Goal: Obtain resource: Download file/media

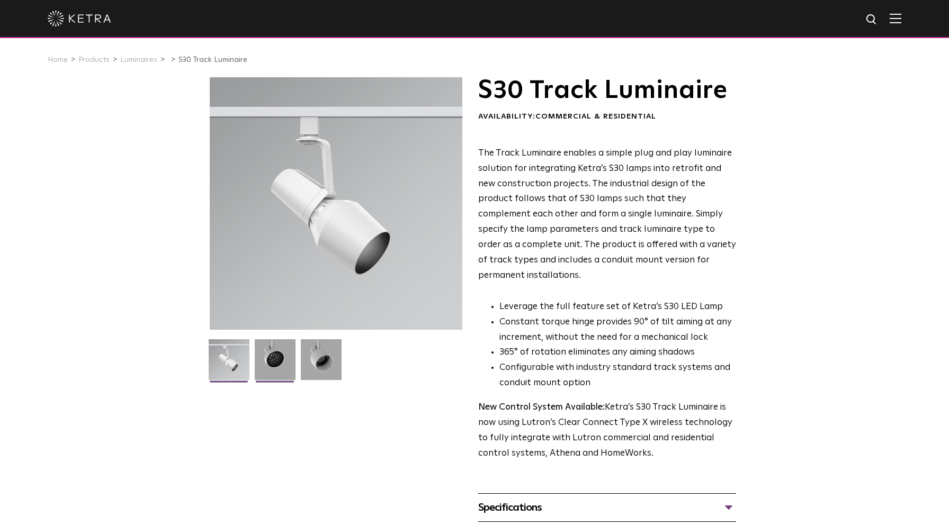
click at [274, 363] on img at bounding box center [275, 363] width 41 height 49
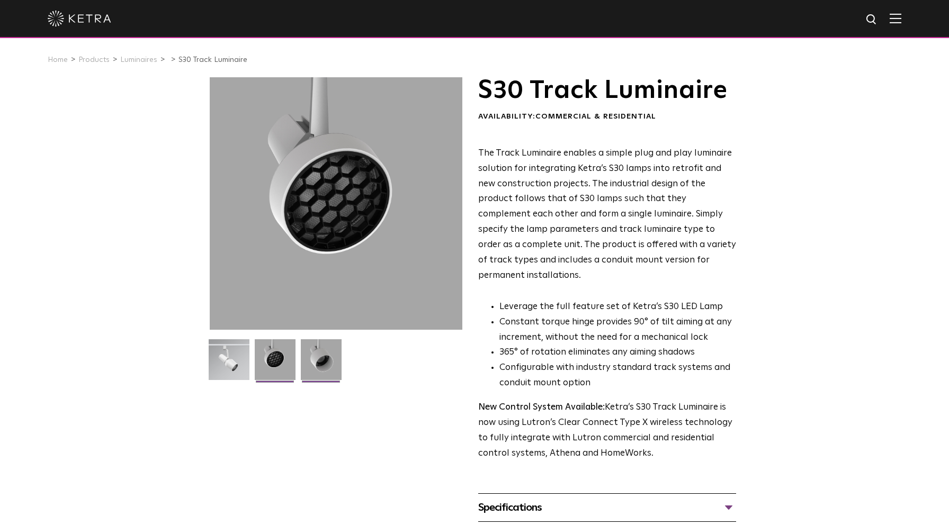
click at [324, 363] on img at bounding box center [321, 363] width 41 height 49
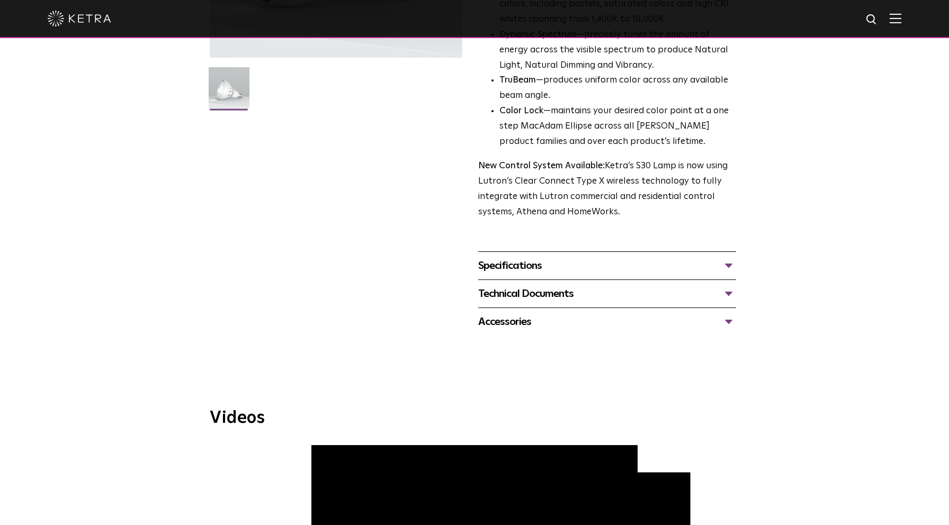
scroll to position [274, 0]
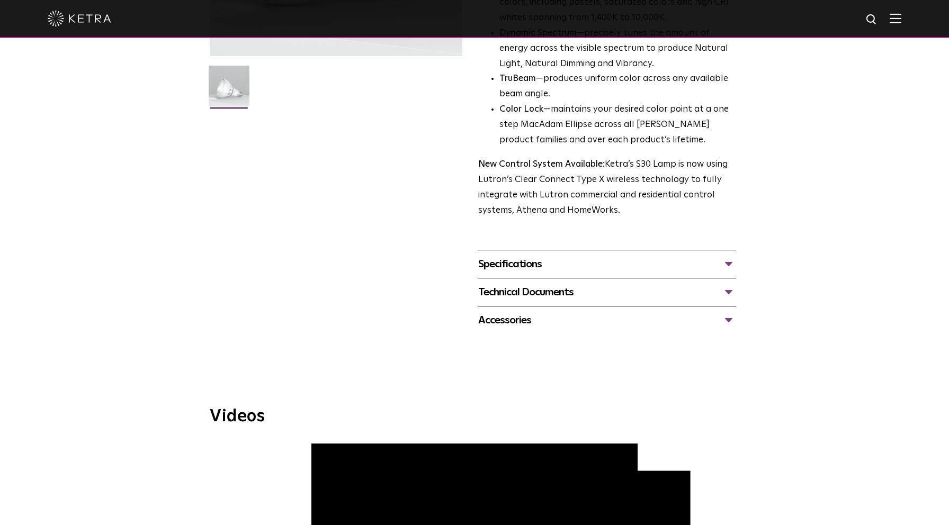
click at [729, 312] on div "Accessories" at bounding box center [607, 320] width 258 height 17
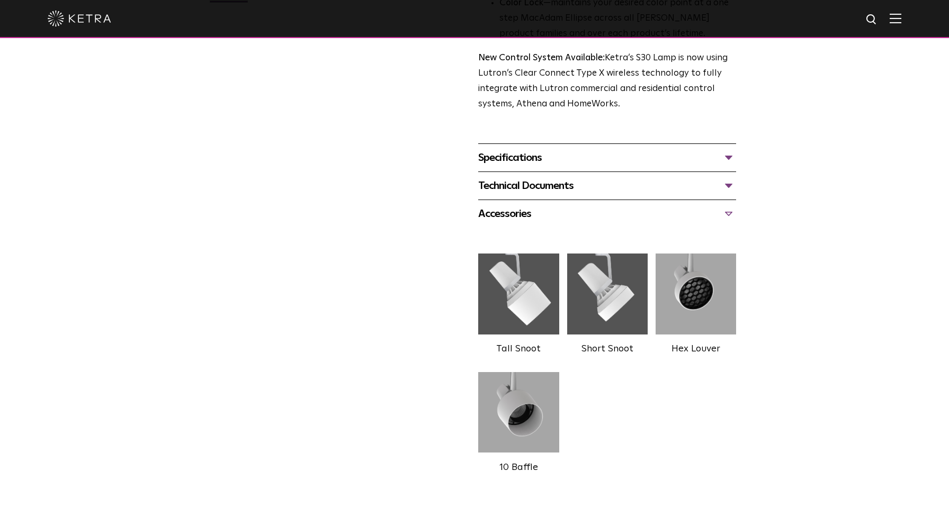
scroll to position [384, 0]
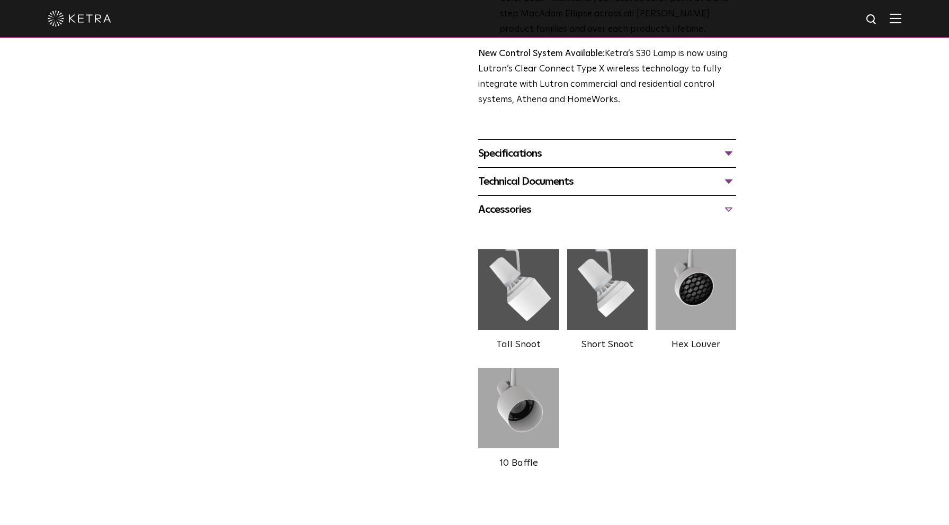
click at [602, 290] on img at bounding box center [607, 290] width 80 height 90
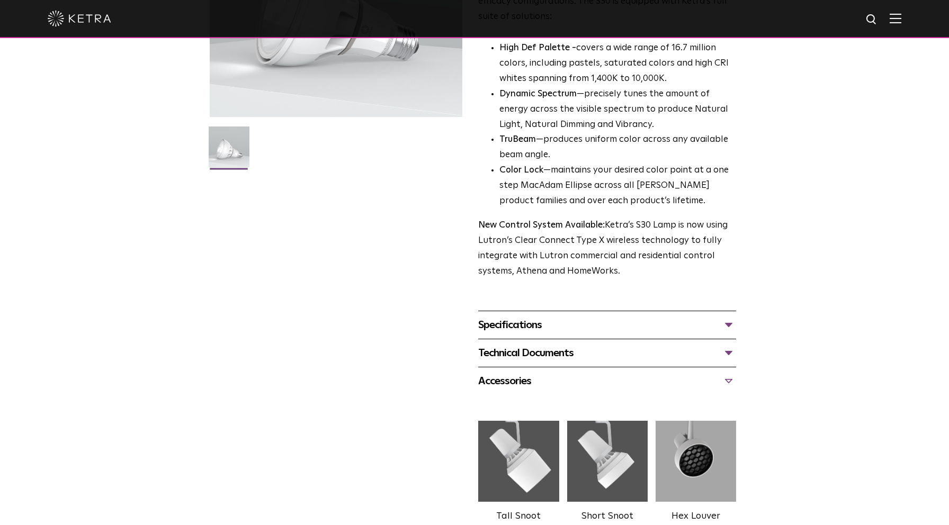
scroll to position [214, 0]
click at [729, 344] on div "Technical Documents" at bounding box center [607, 352] width 258 height 17
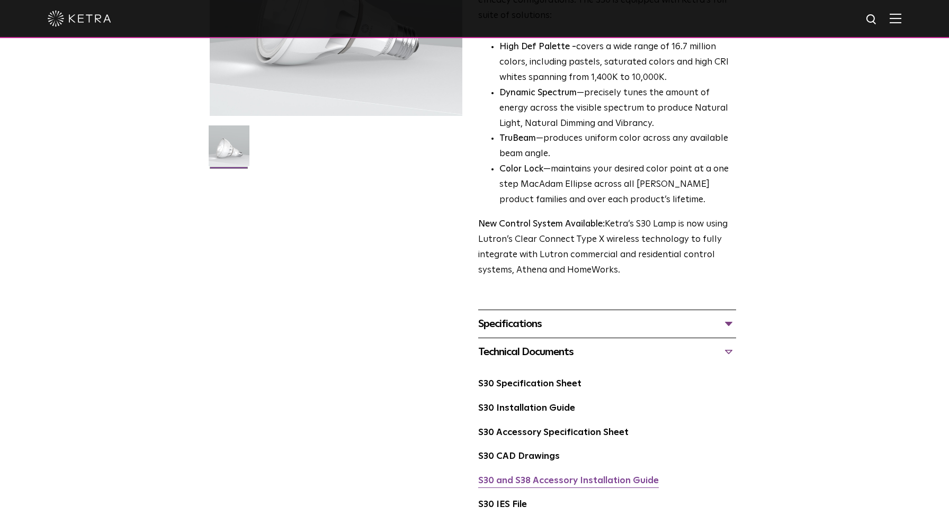
click at [559, 476] on link "S30 and S38 Accessory Installation Guide" at bounding box center [568, 480] width 181 height 9
click at [526, 404] on link "S30 Installation Guide" at bounding box center [526, 408] width 97 height 9
click at [536, 428] on link "S30 Accessory Specification Sheet" at bounding box center [553, 432] width 150 height 9
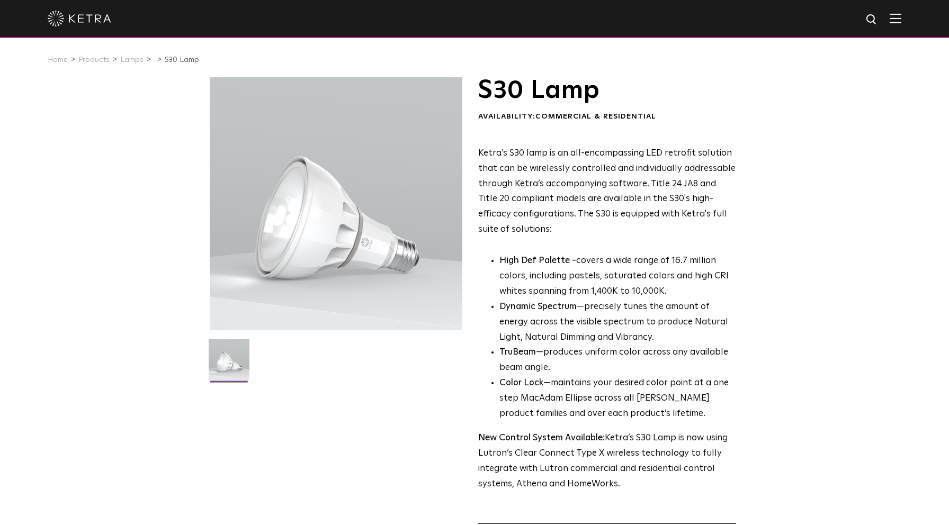
scroll to position [0, 0]
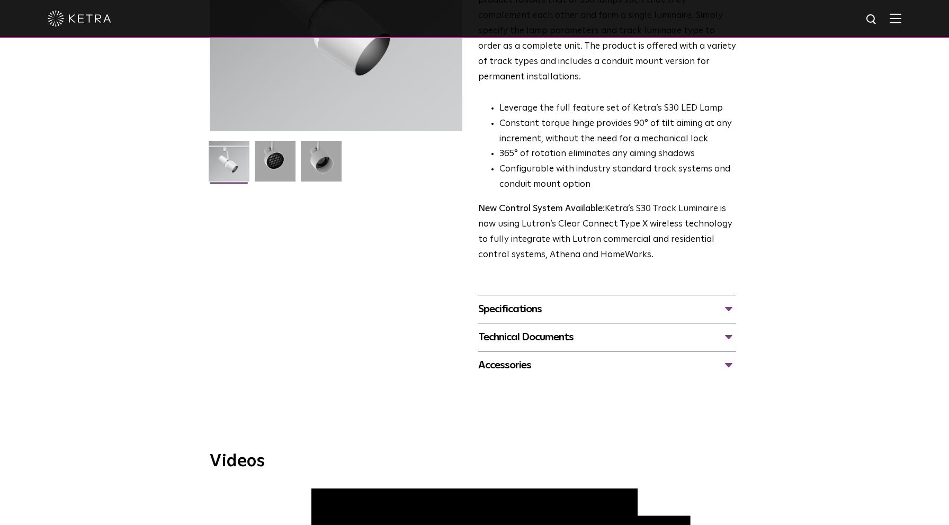
scroll to position [207, 0]
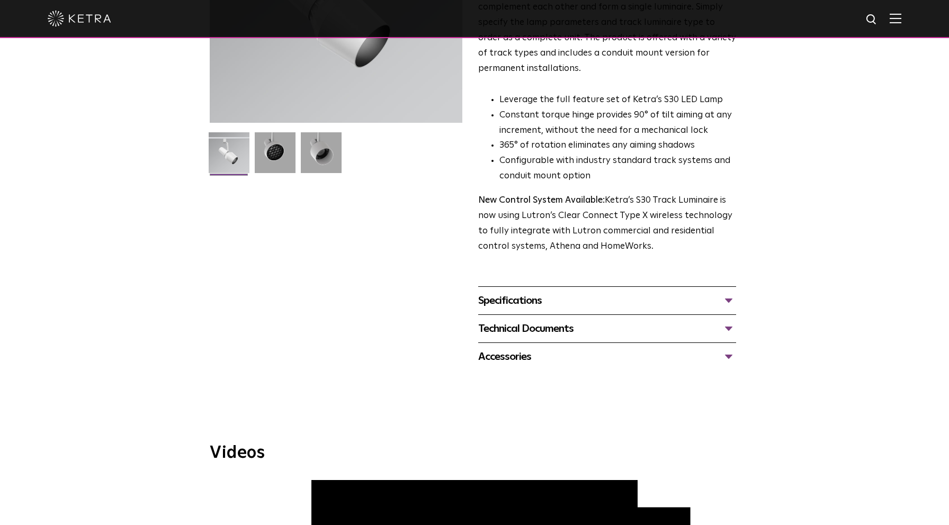
click at [728, 292] on div "Specifications" at bounding box center [607, 300] width 258 height 17
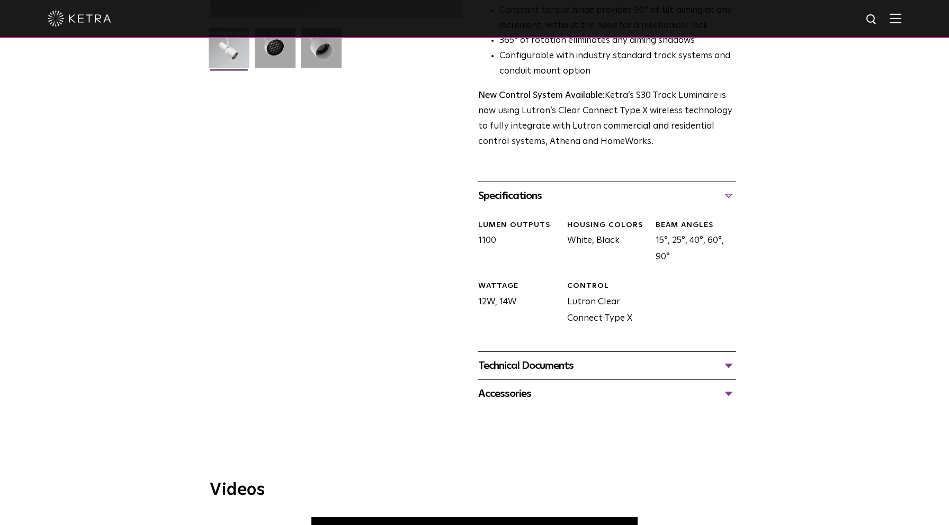
scroll to position [313, 0]
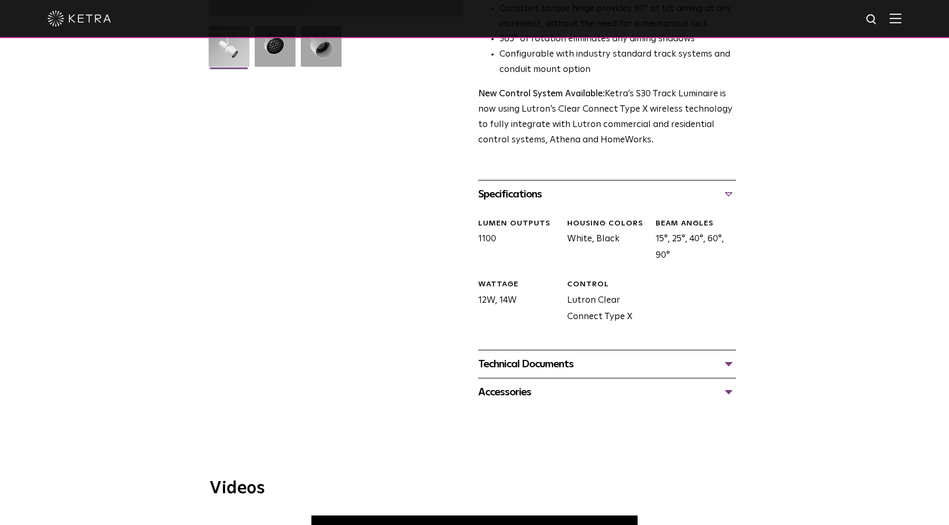
click at [733, 356] on div "Technical Documents" at bounding box center [607, 364] width 258 height 17
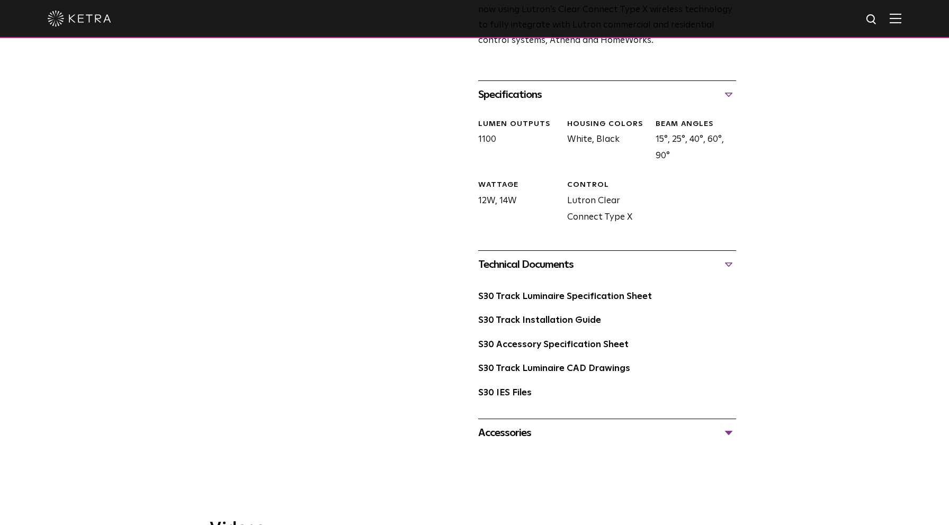
scroll to position [414, 0]
click at [560, 291] on link "S30 Track Luminaire Specification Sheet" at bounding box center [565, 295] width 174 height 9
click at [555, 339] on link "S30 Accessory Specification Sheet" at bounding box center [553, 343] width 150 height 9
click at [547, 315] on link "S30 Track Installation Guide" at bounding box center [539, 319] width 123 height 9
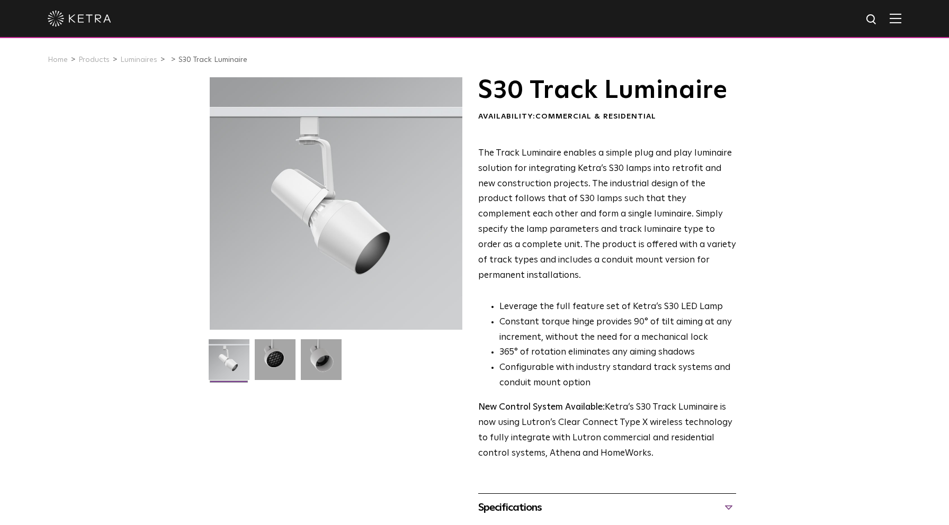
scroll to position [0, 0]
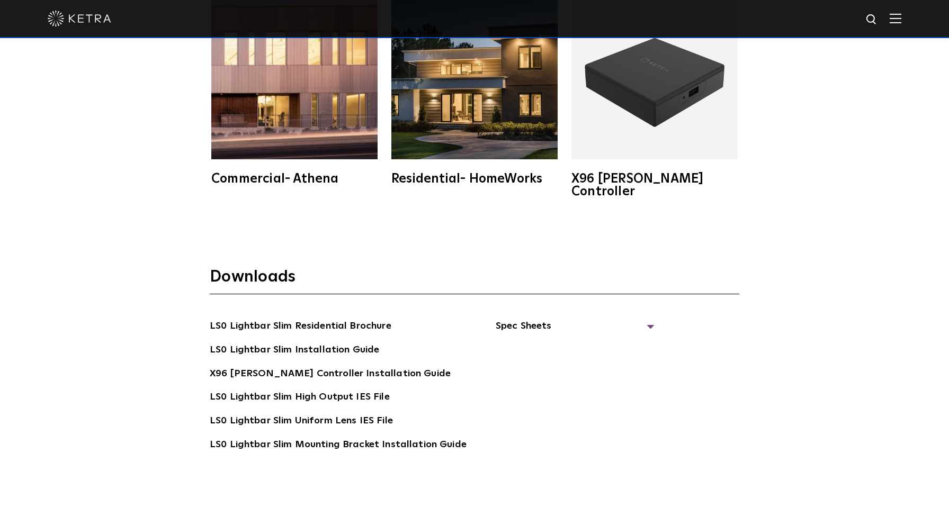
scroll to position [2092, 0]
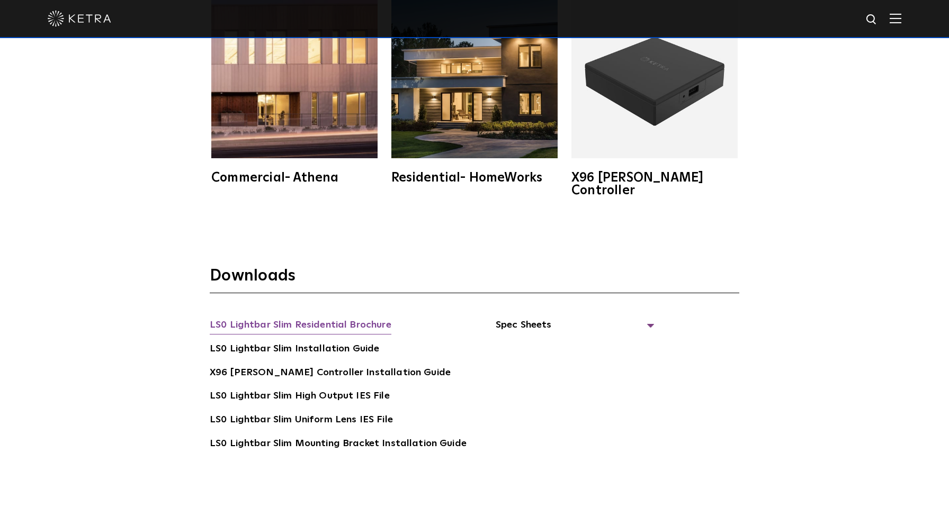
click at [357, 318] on link "LS0 Lightbar Slim Residential Brochure" at bounding box center [301, 326] width 182 height 17
click at [270, 341] on link "LS0 Lightbar Slim Installation Guide" at bounding box center [294, 349] width 169 height 17
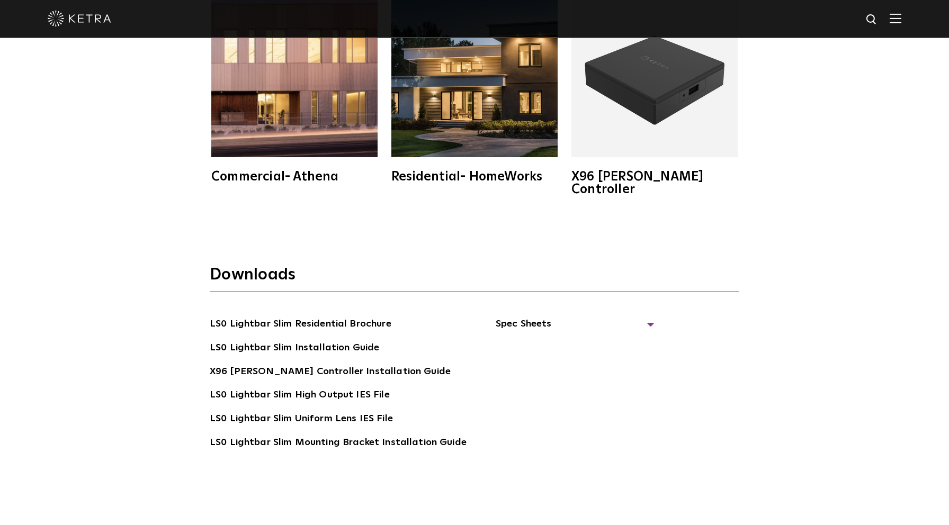
scroll to position [2095, 0]
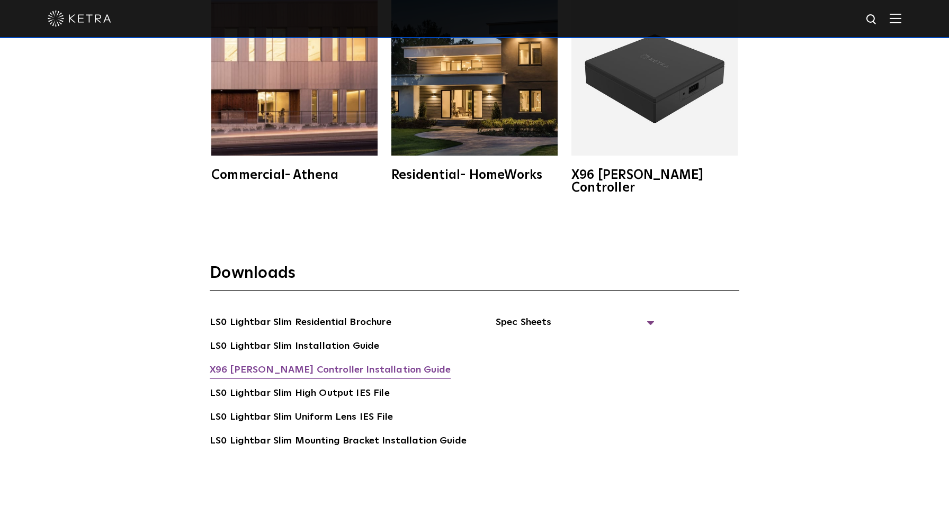
click at [284, 363] on link "X96 Ketra Controller Installation Guide" at bounding box center [330, 371] width 241 height 17
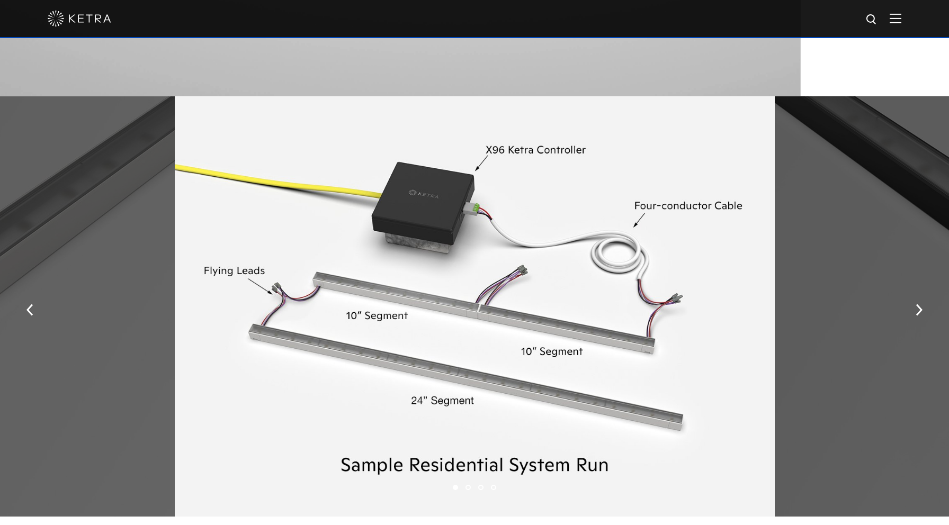
scroll to position [1441, 0]
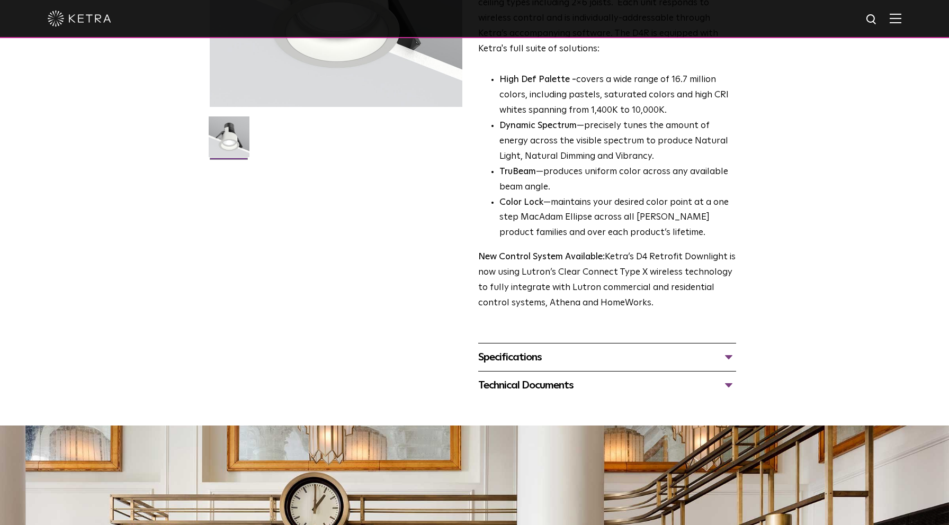
scroll to position [228, 0]
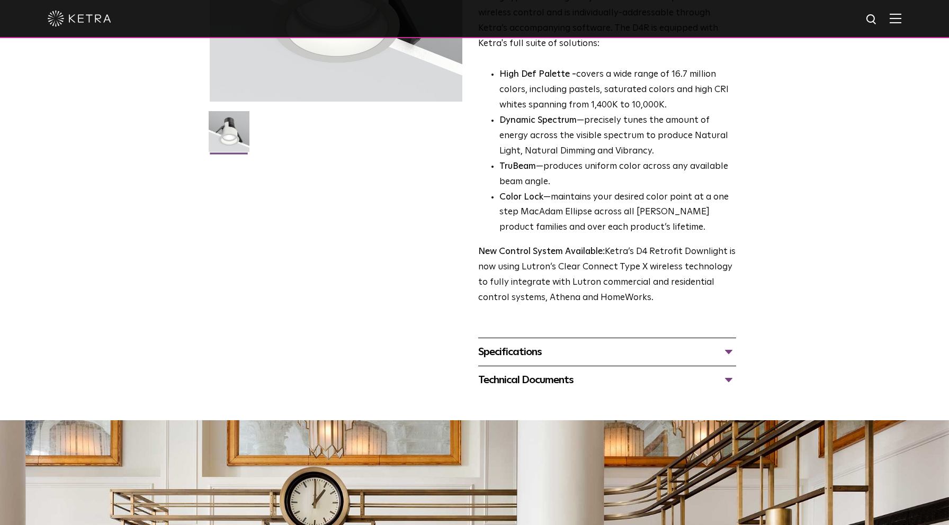
click at [731, 372] on div "Technical Documents" at bounding box center [607, 380] width 258 height 17
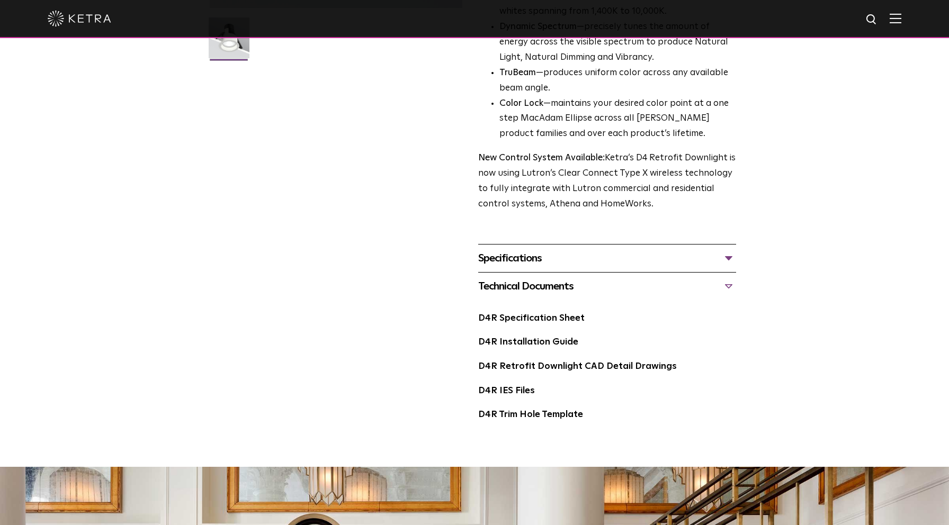
scroll to position [322, 0]
click at [543, 313] on link "D4R Specification Sheet" at bounding box center [531, 317] width 106 height 9
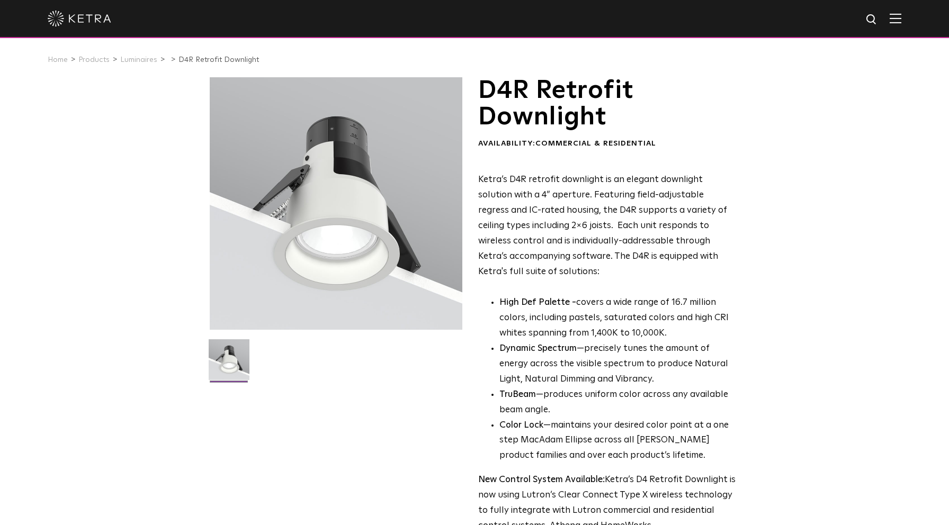
scroll to position [0, 0]
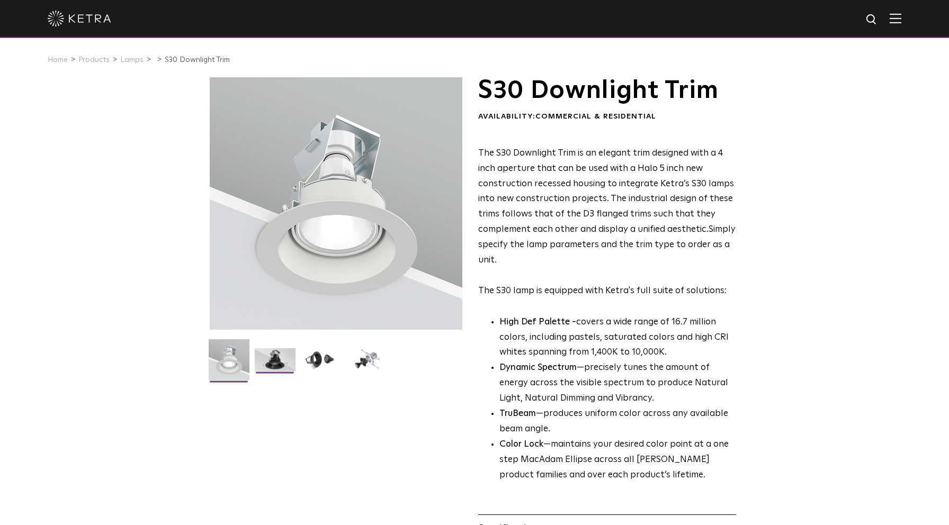
click at [277, 358] on img at bounding box center [275, 363] width 41 height 31
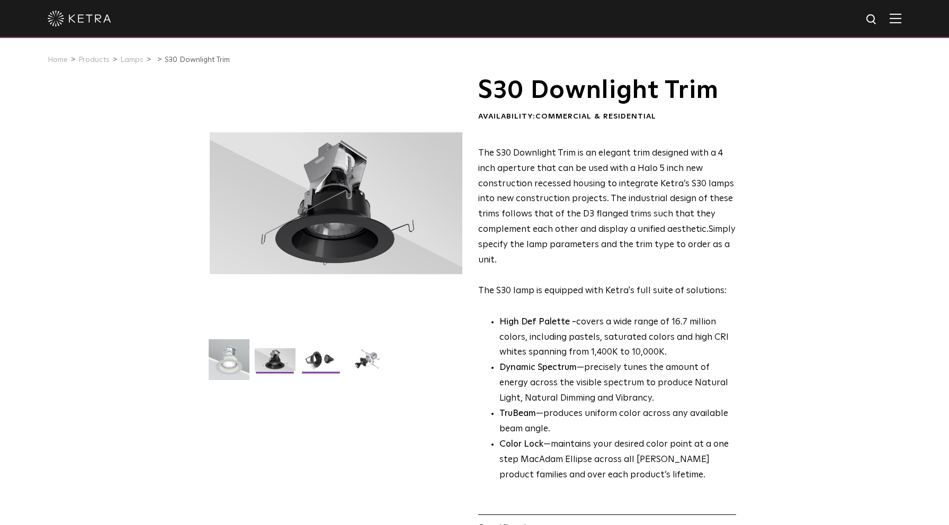
click at [322, 358] on img at bounding box center [321, 363] width 41 height 31
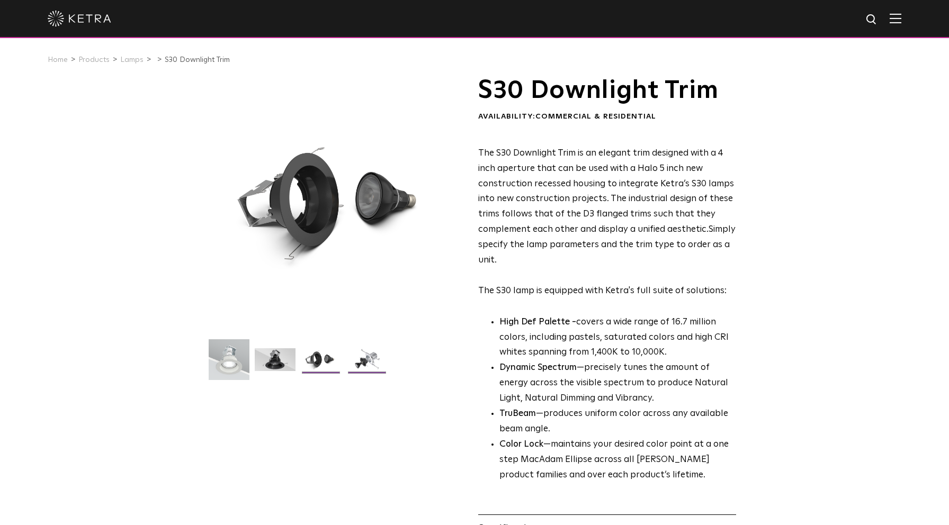
click at [366, 358] on img at bounding box center [367, 363] width 41 height 31
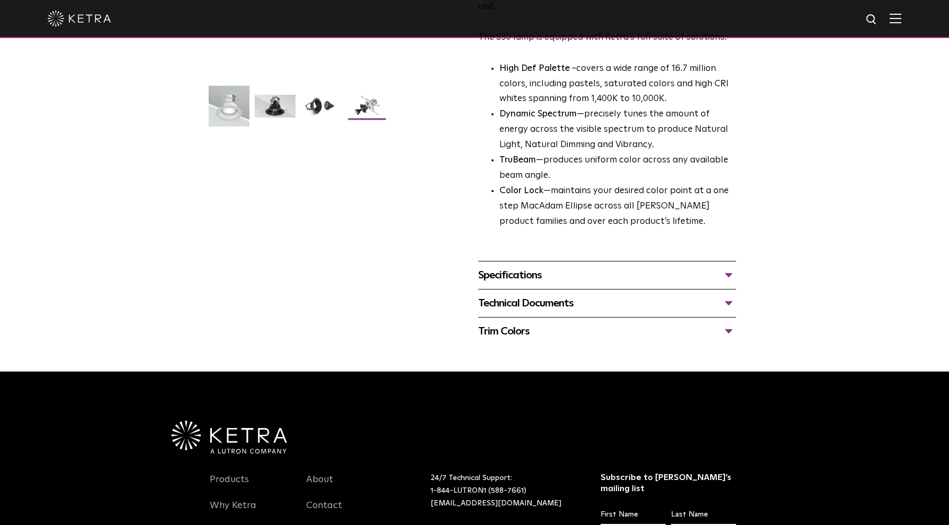
scroll to position [193, 0]
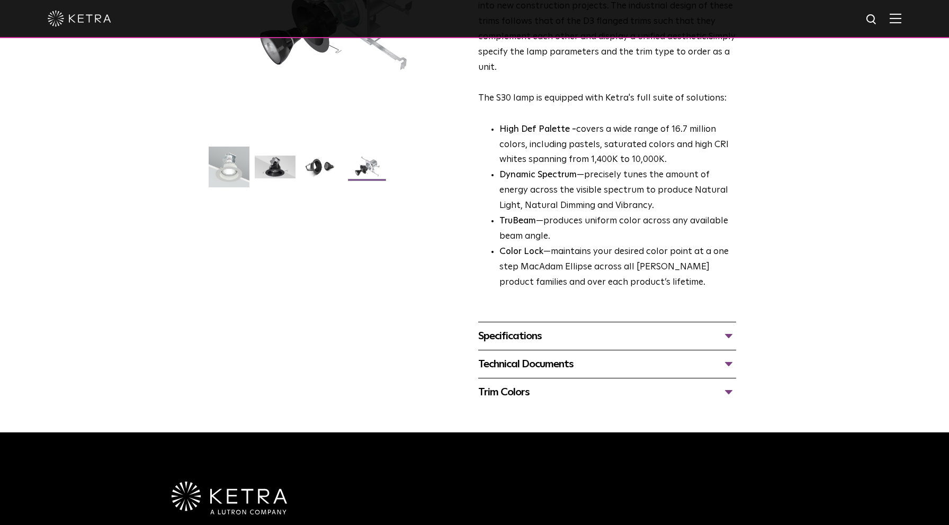
click at [729, 356] on div "Technical Documents" at bounding box center [607, 364] width 258 height 17
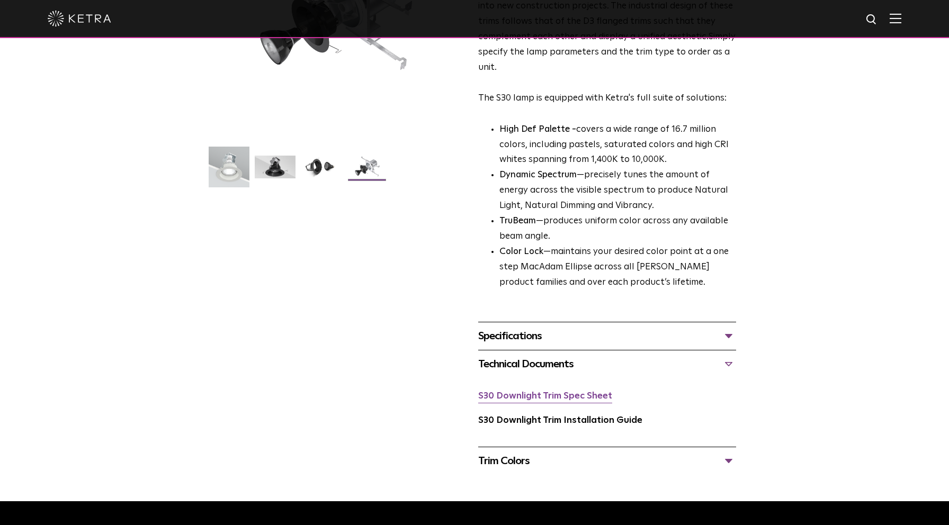
click at [571, 392] on link "S30 Downlight Trim Spec Sheet" at bounding box center [545, 396] width 134 height 9
